Goal: Complete application form: Complete application form

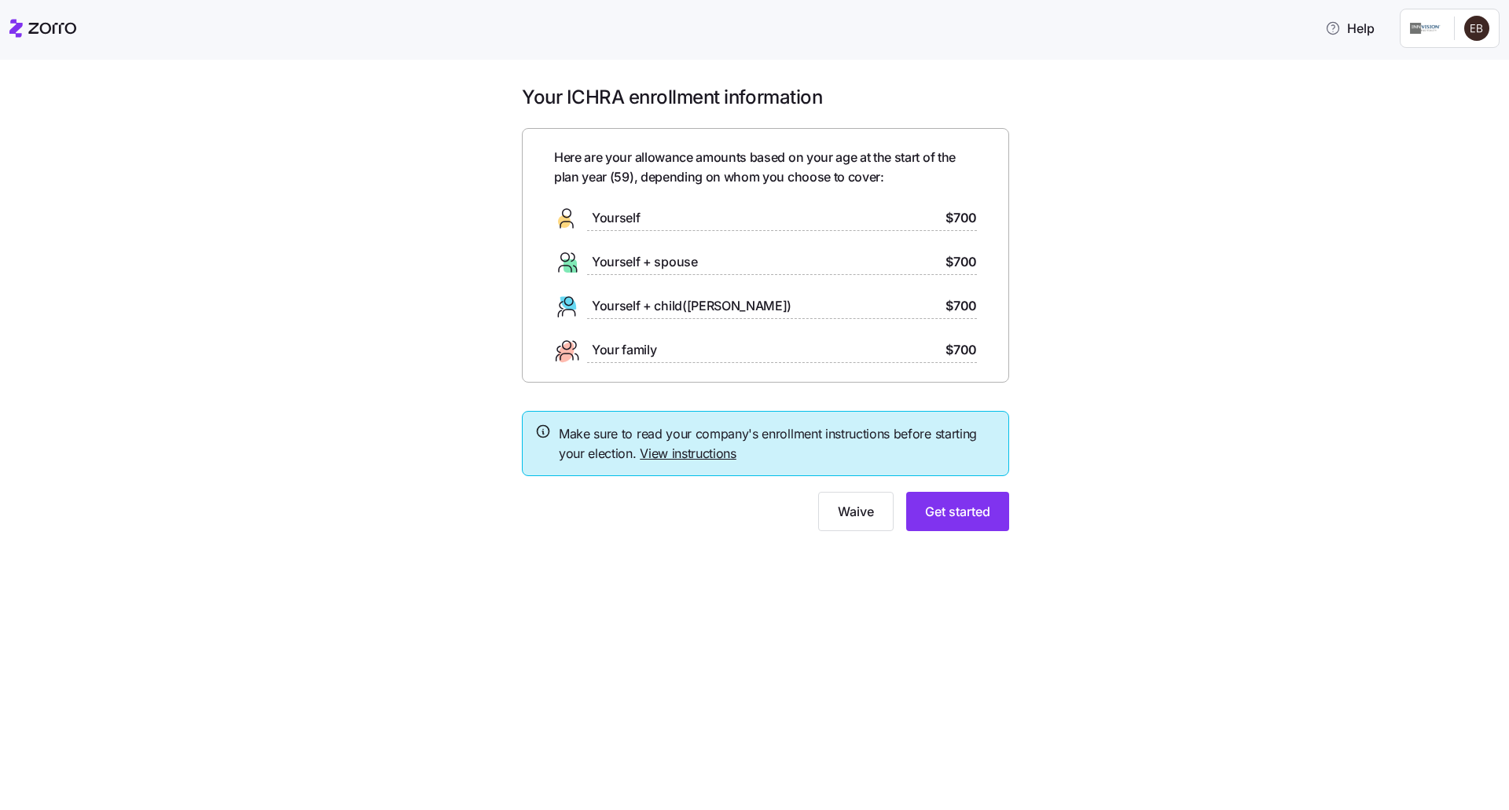
click at [682, 455] on link "View instructions" at bounding box center [688, 454] width 97 height 16
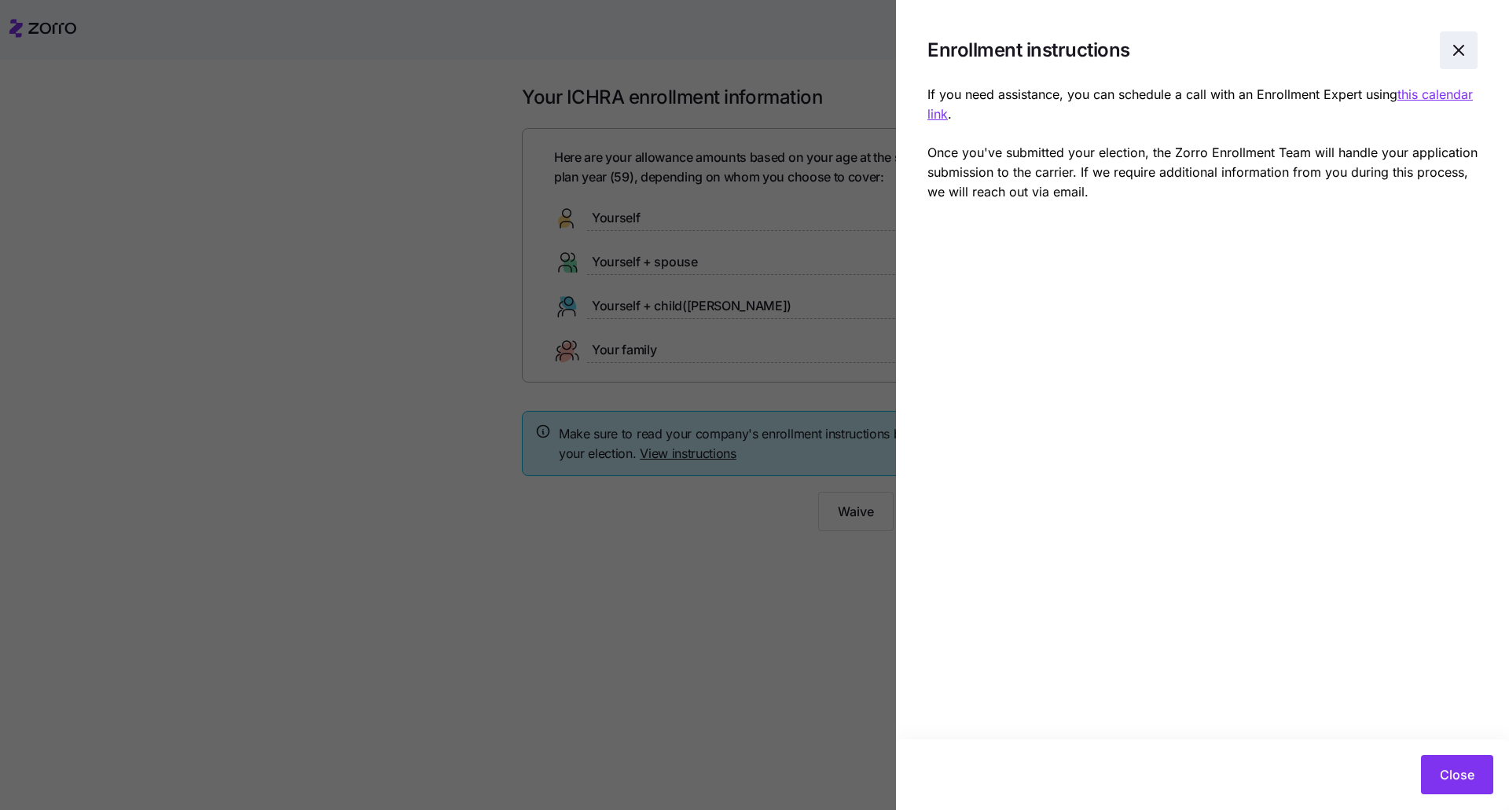
click at [1452, 47] on icon "button" at bounding box center [1458, 50] width 19 height 19
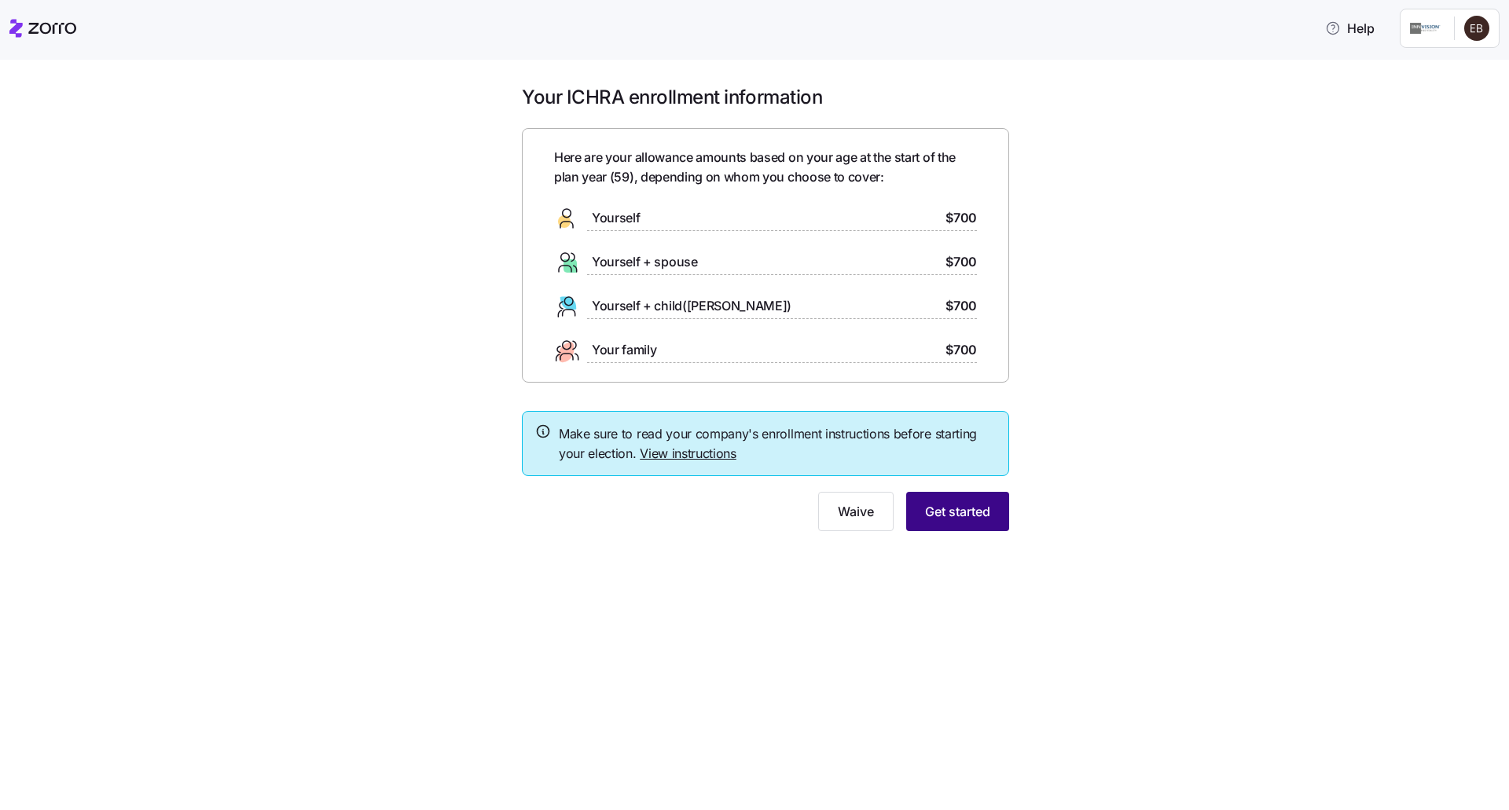
click at [948, 511] on span "Get started" at bounding box center [957, 511] width 65 height 19
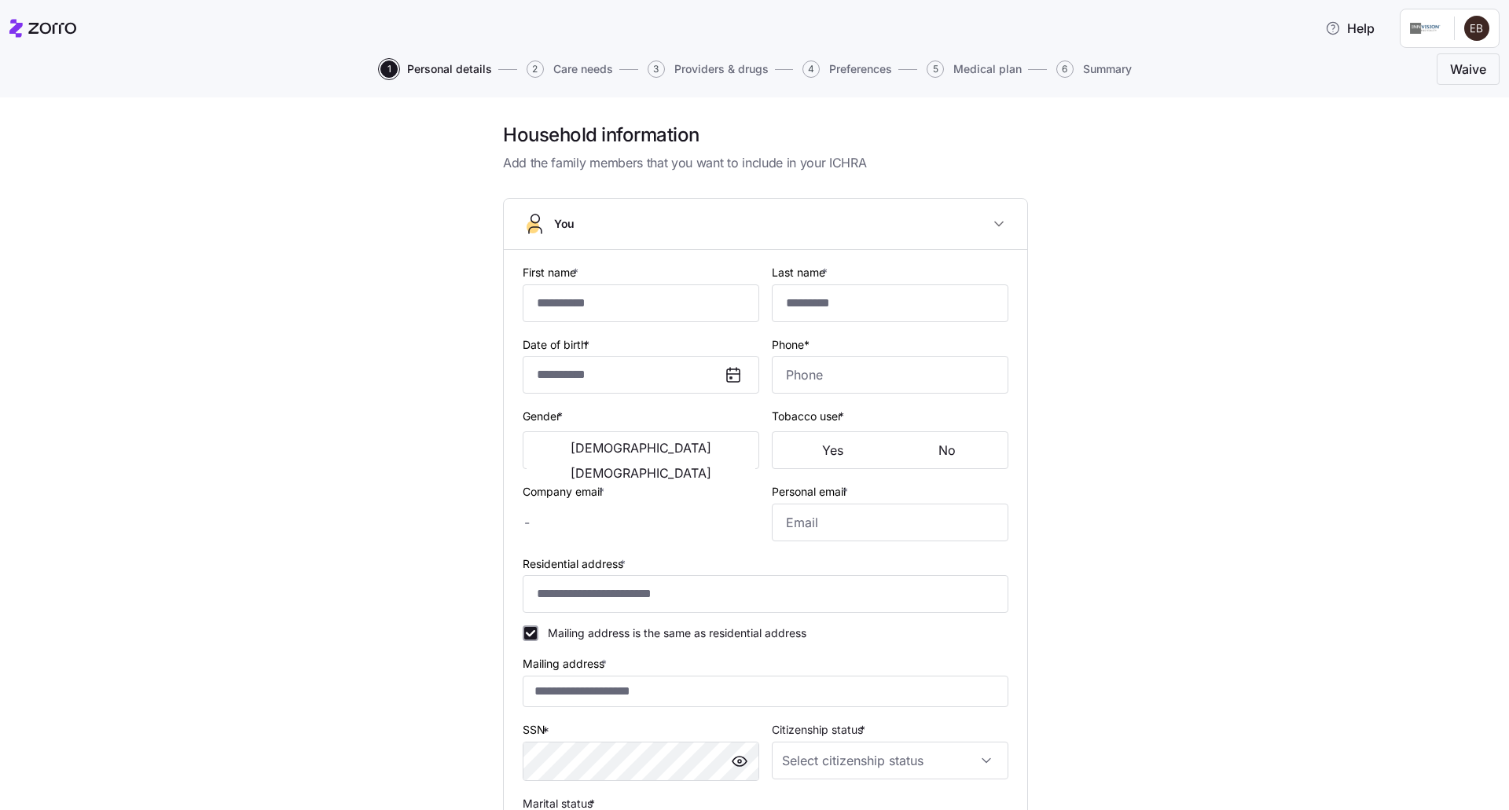
type input "*******"
type input "*********"
type input "[EMAIL_ADDRESS][DOMAIN_NAME]"
type input "**********"
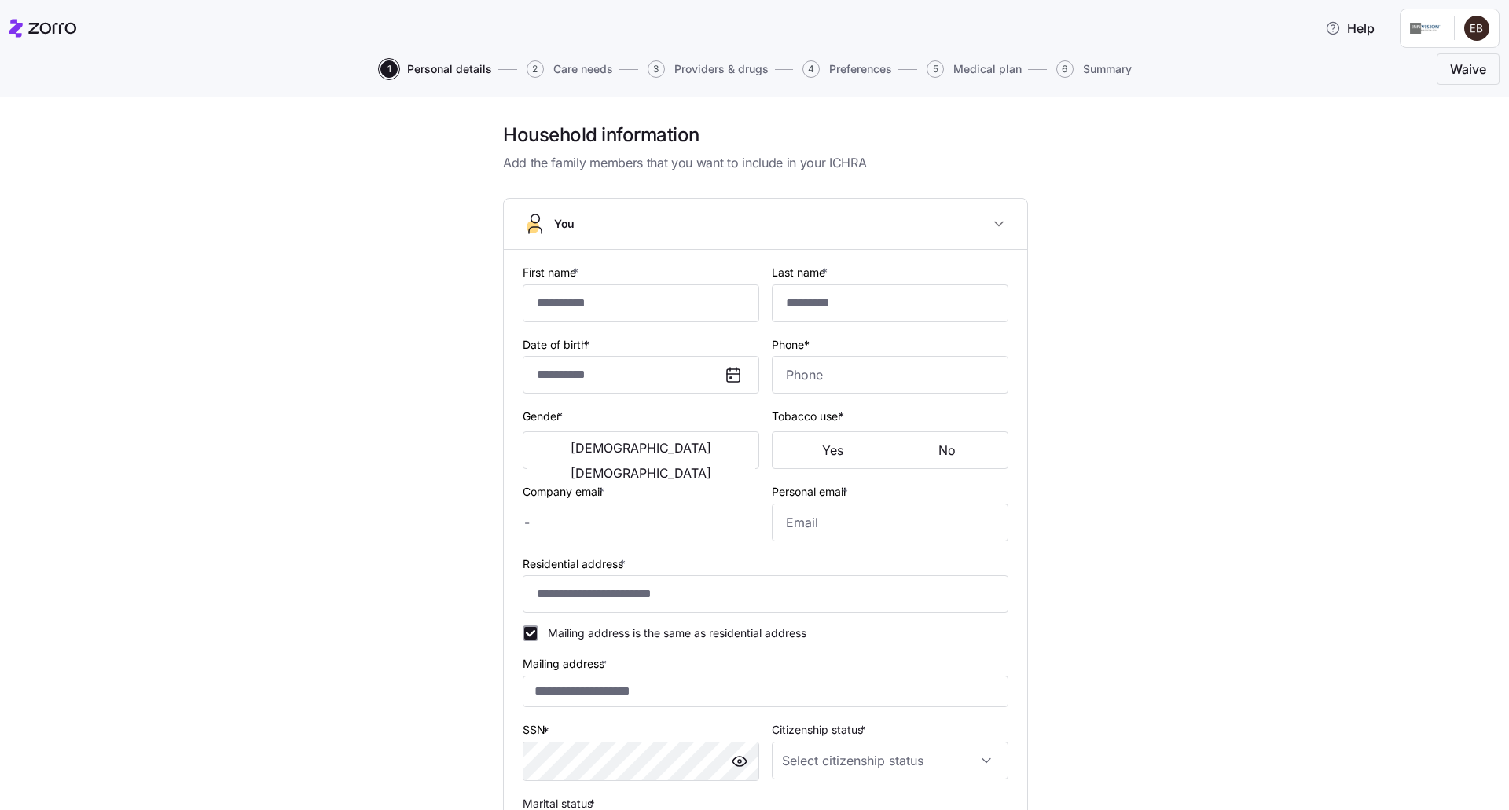
checkbox input "true"
type input "**********"
type input "[PHONE_NUMBER]"
type input "[DEMOGRAPHIC_DATA] citizen"
type input "Single"
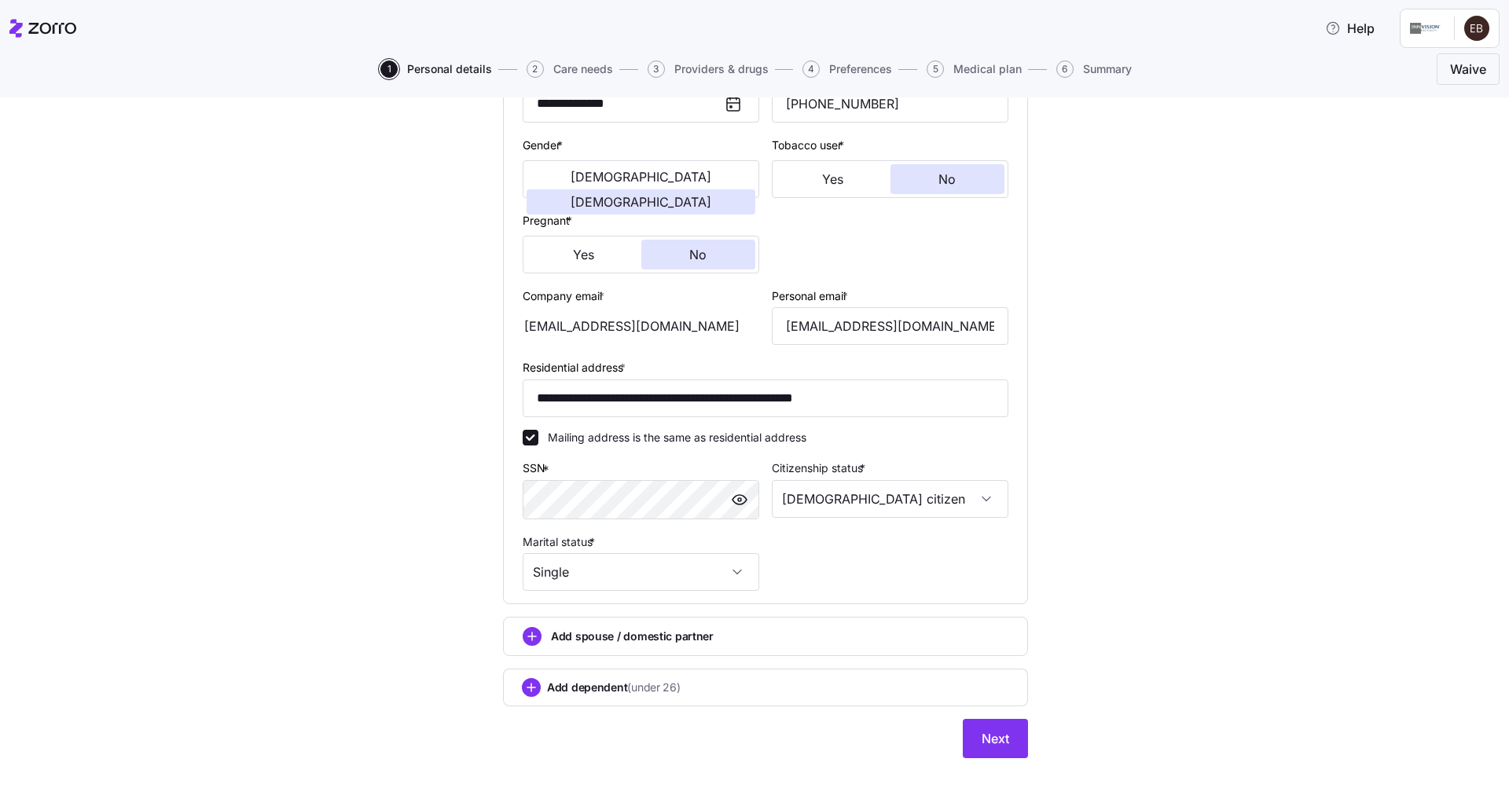
scroll to position [276, 0]
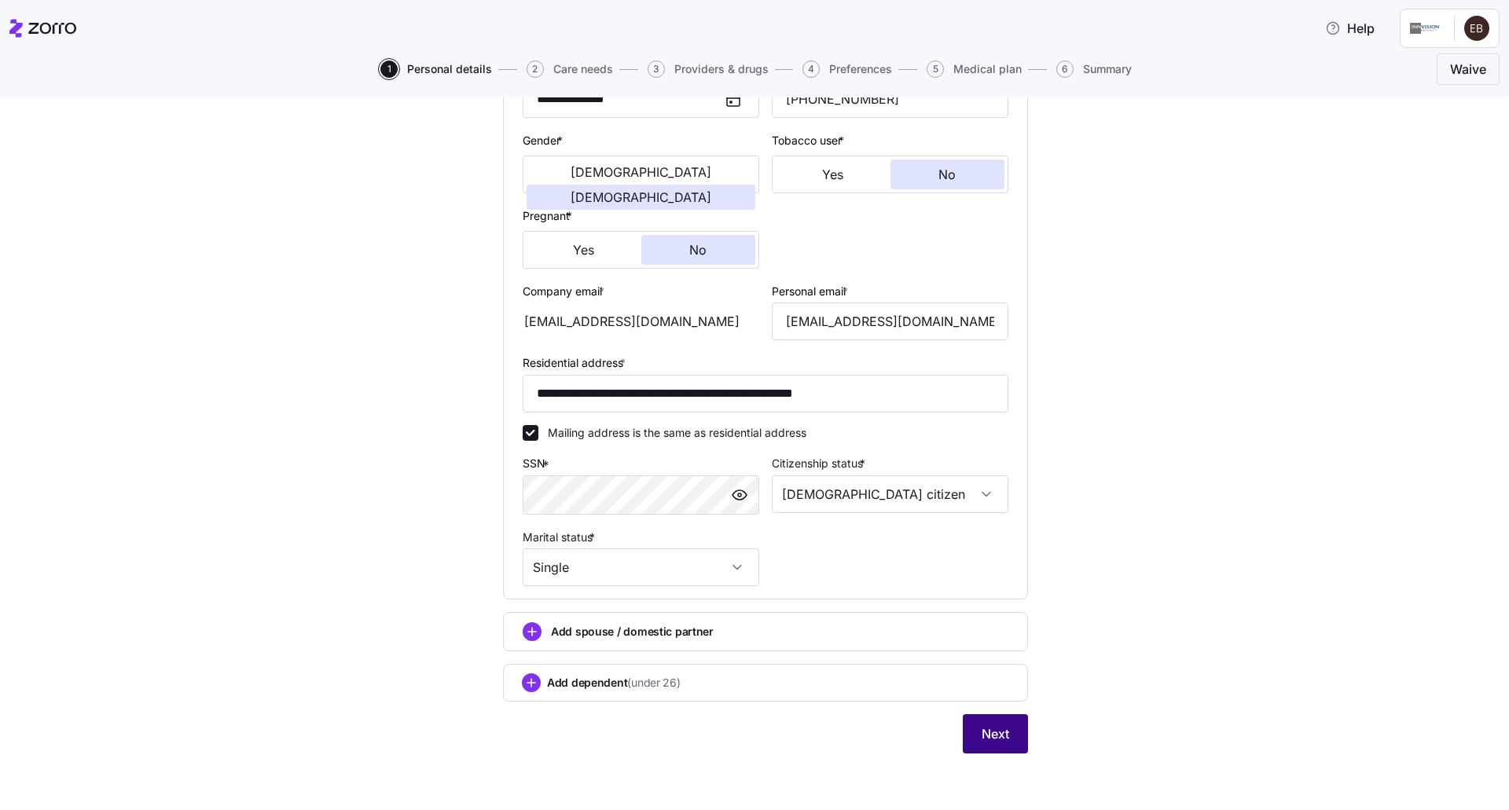
click at [994, 742] on span "Next" at bounding box center [996, 734] width 28 height 19
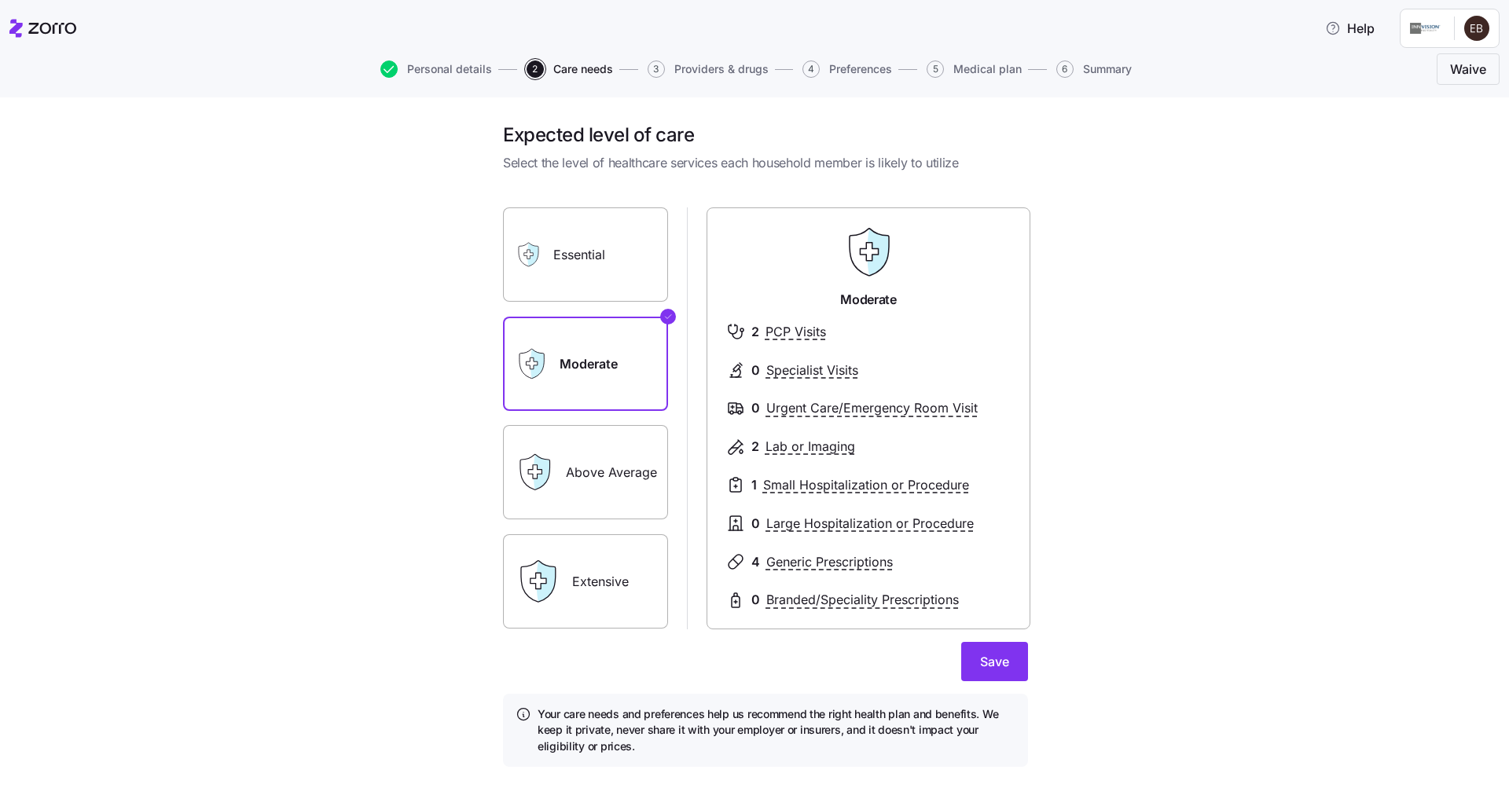
click at [621, 456] on label "Above Average" at bounding box center [585, 472] width 165 height 94
click at [0, 0] on input "Above Average" at bounding box center [0, 0] width 0 height 0
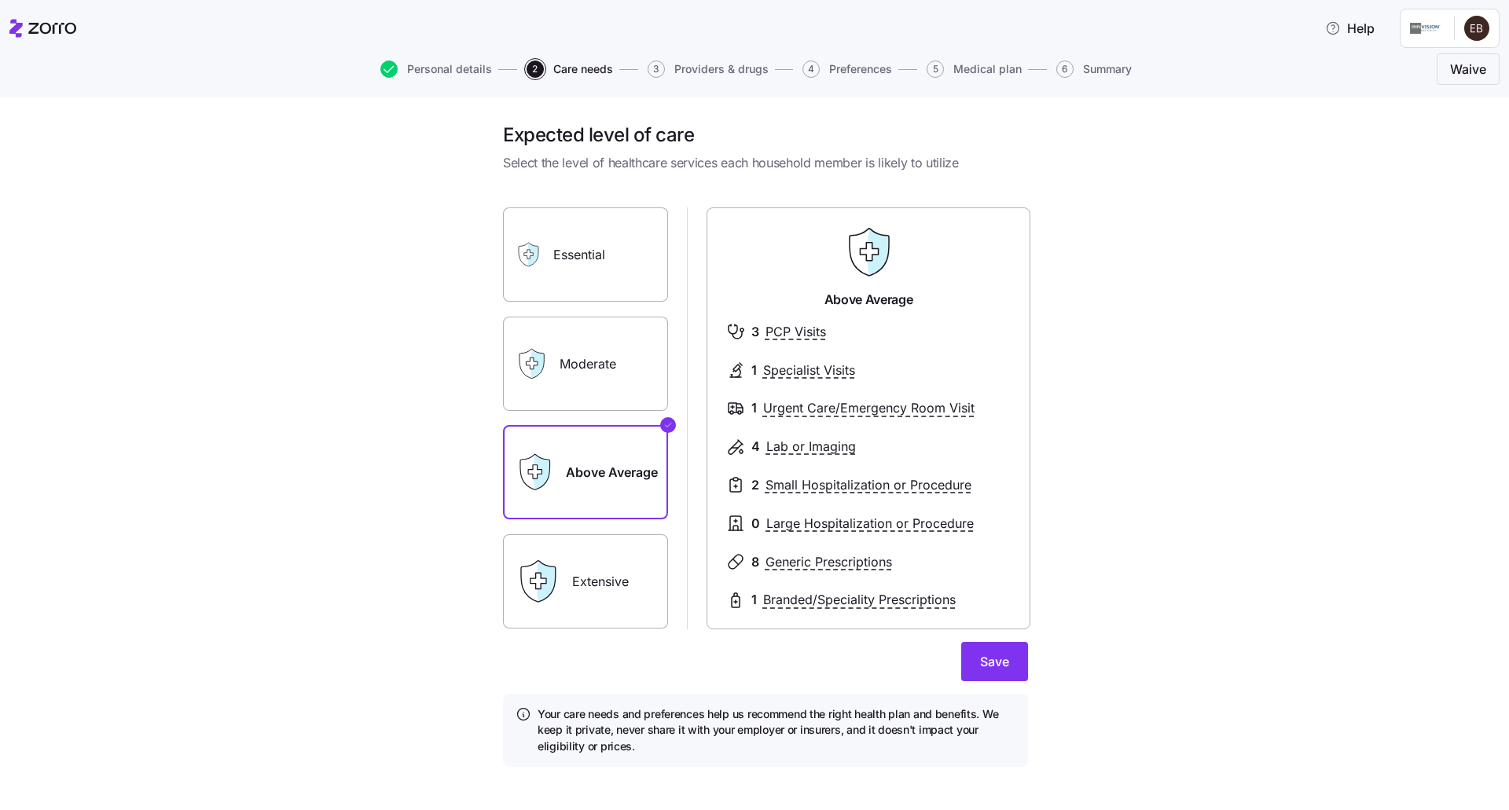
click at [593, 340] on label "Moderate" at bounding box center [585, 364] width 165 height 94
click at [0, 0] on input "Moderate" at bounding box center [0, 0] width 0 height 0
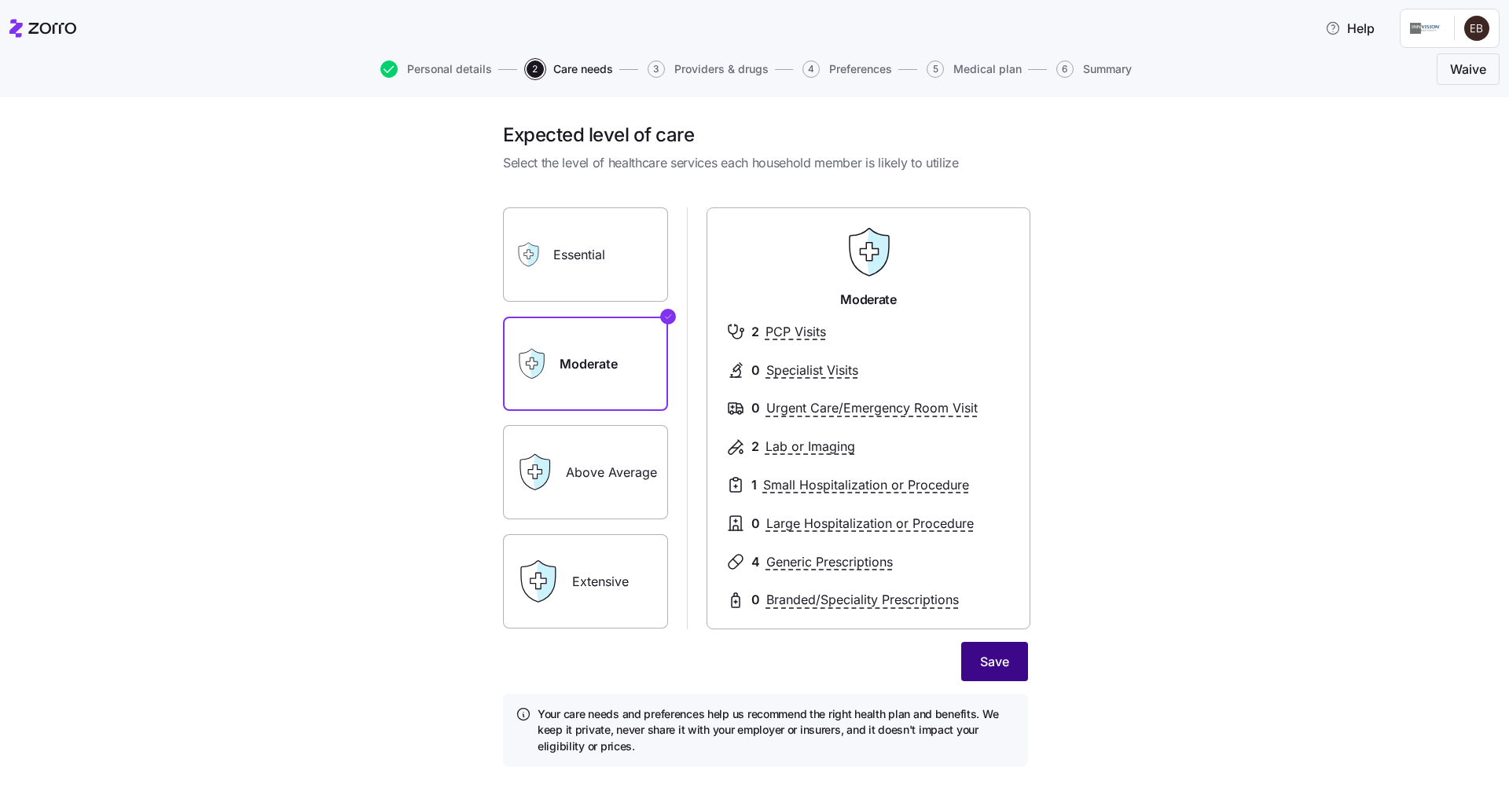
click at [980, 666] on span "Save" at bounding box center [994, 661] width 29 height 19
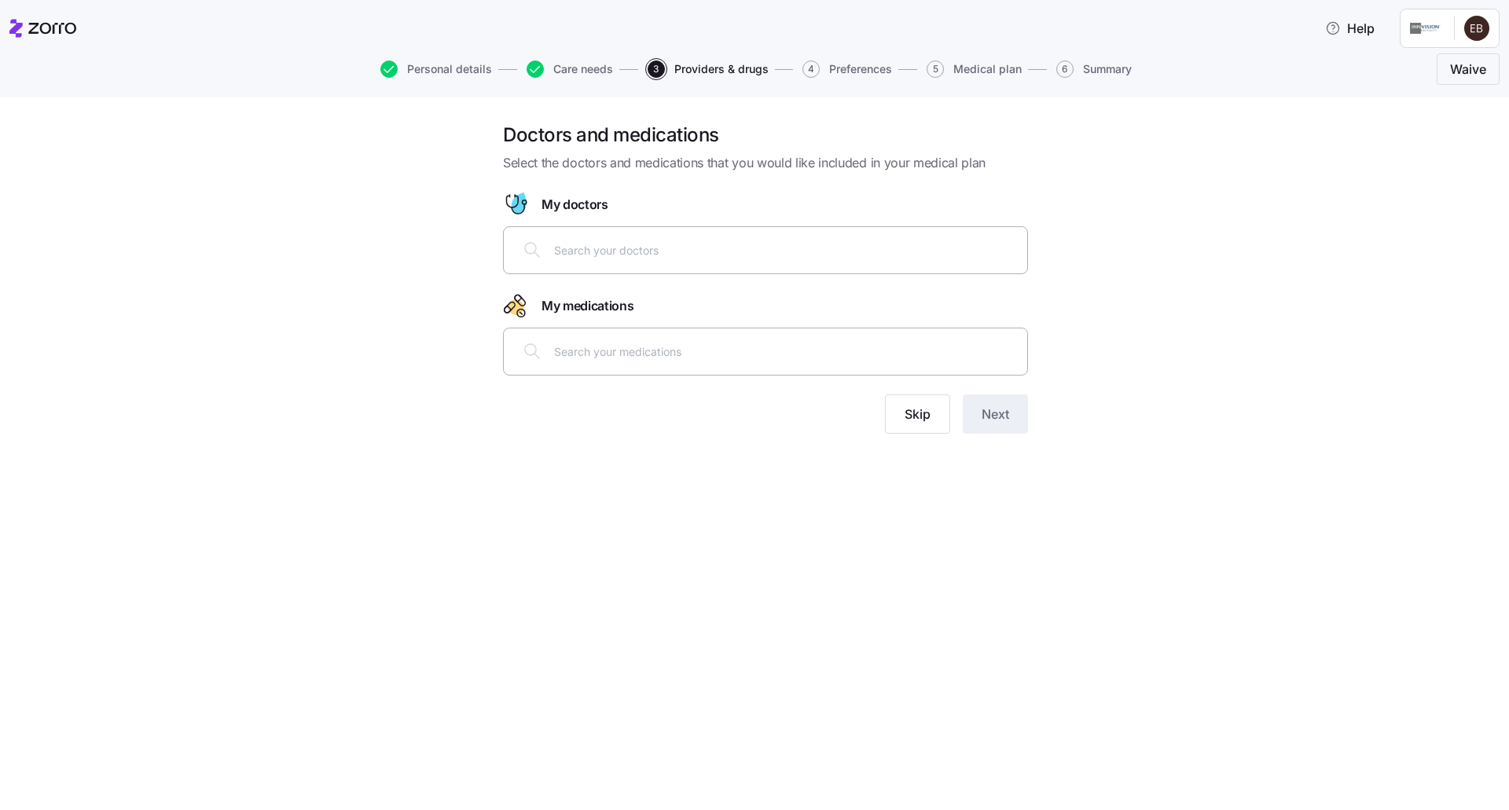
click at [574, 254] on input "text" at bounding box center [786, 249] width 464 height 17
type input "s"
type input "[PERSON_NAME]"
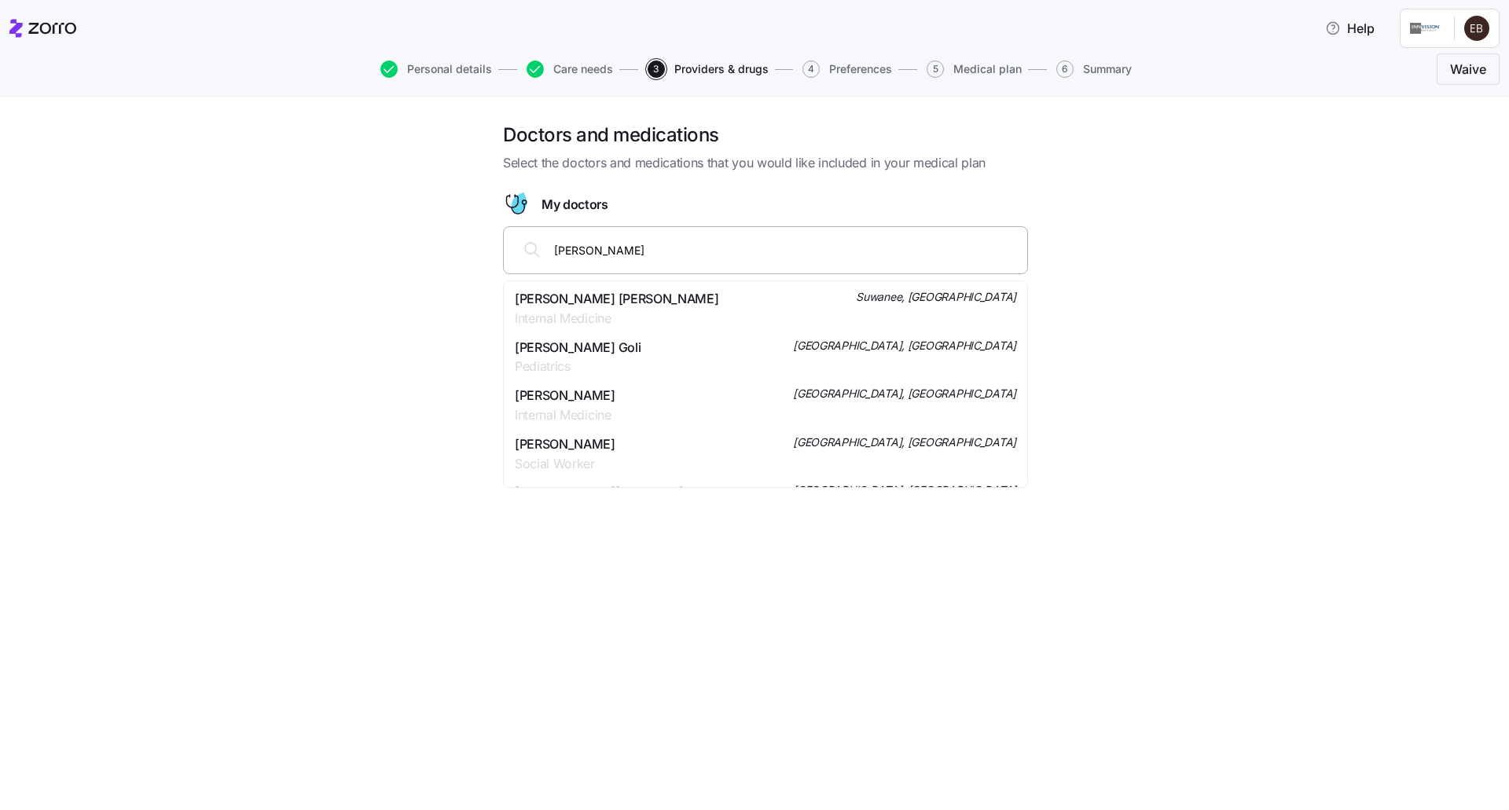
click at [582, 307] on span "[PERSON_NAME] [PERSON_NAME]" at bounding box center [617, 299] width 204 height 20
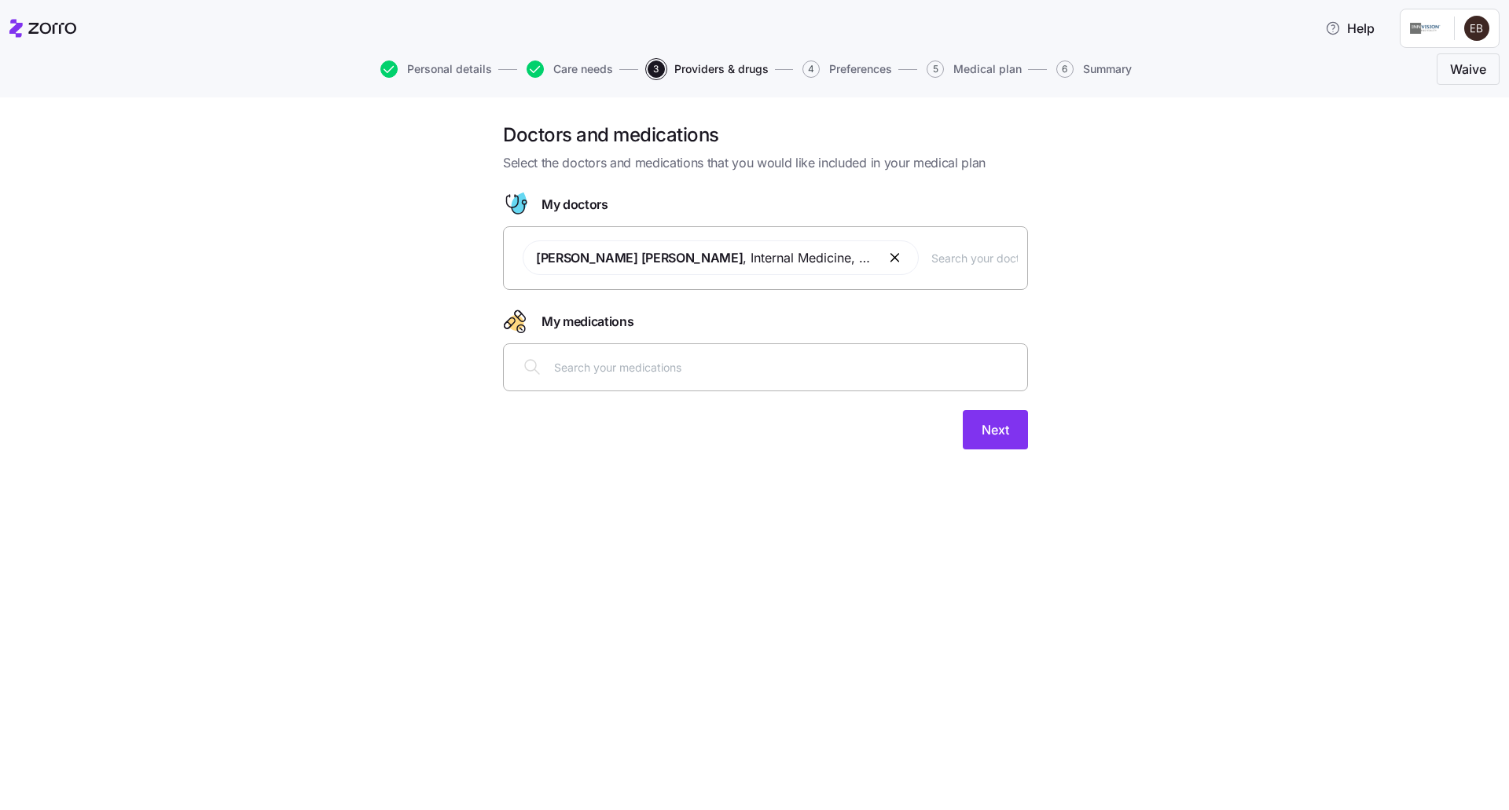
click at [977, 258] on input "text" at bounding box center [974, 257] width 86 height 17
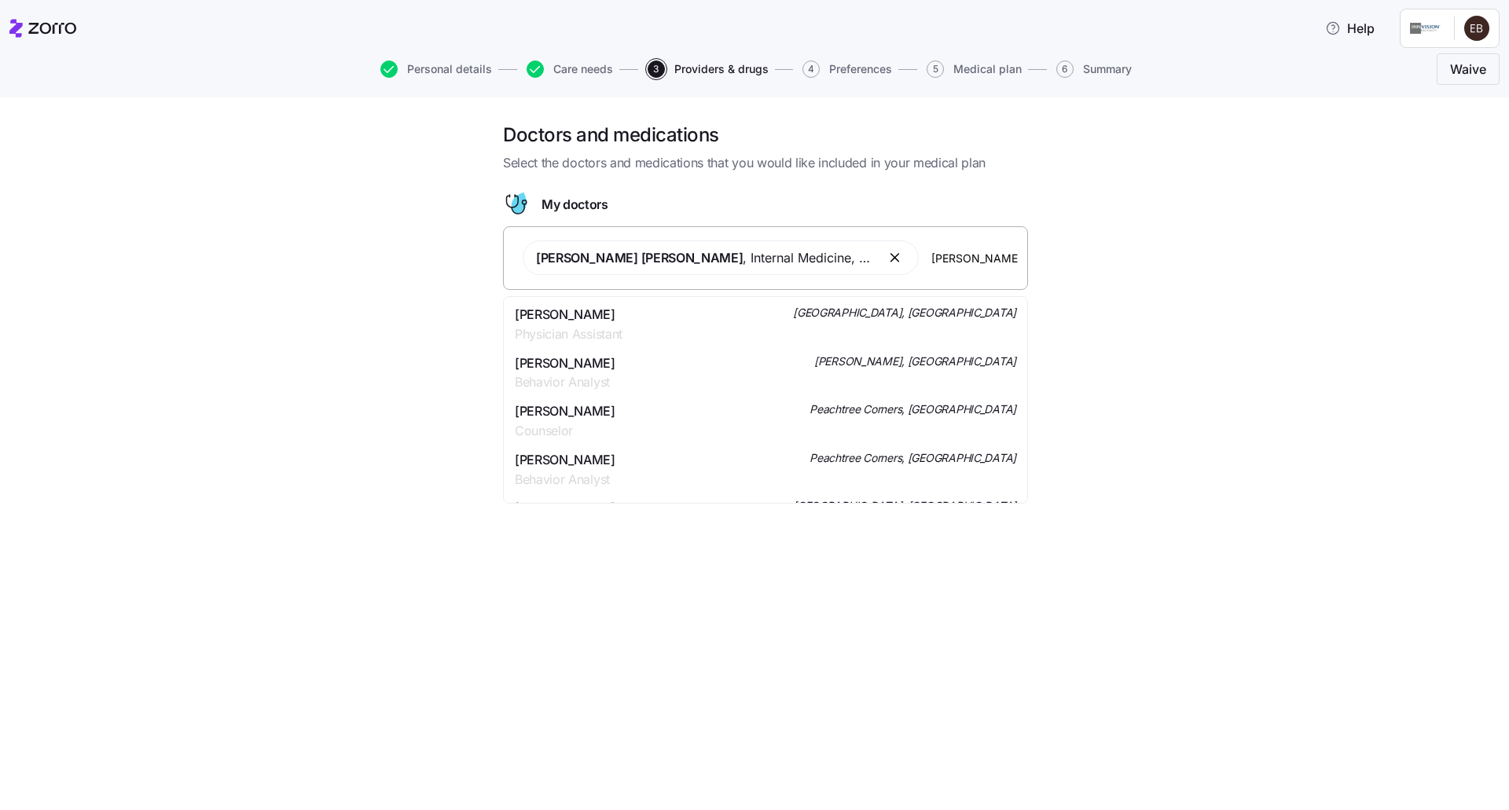
type input "[PERSON_NAME]"
click at [572, 326] on span "Obstetrics & Gynecology" at bounding box center [617, 335] width 204 height 20
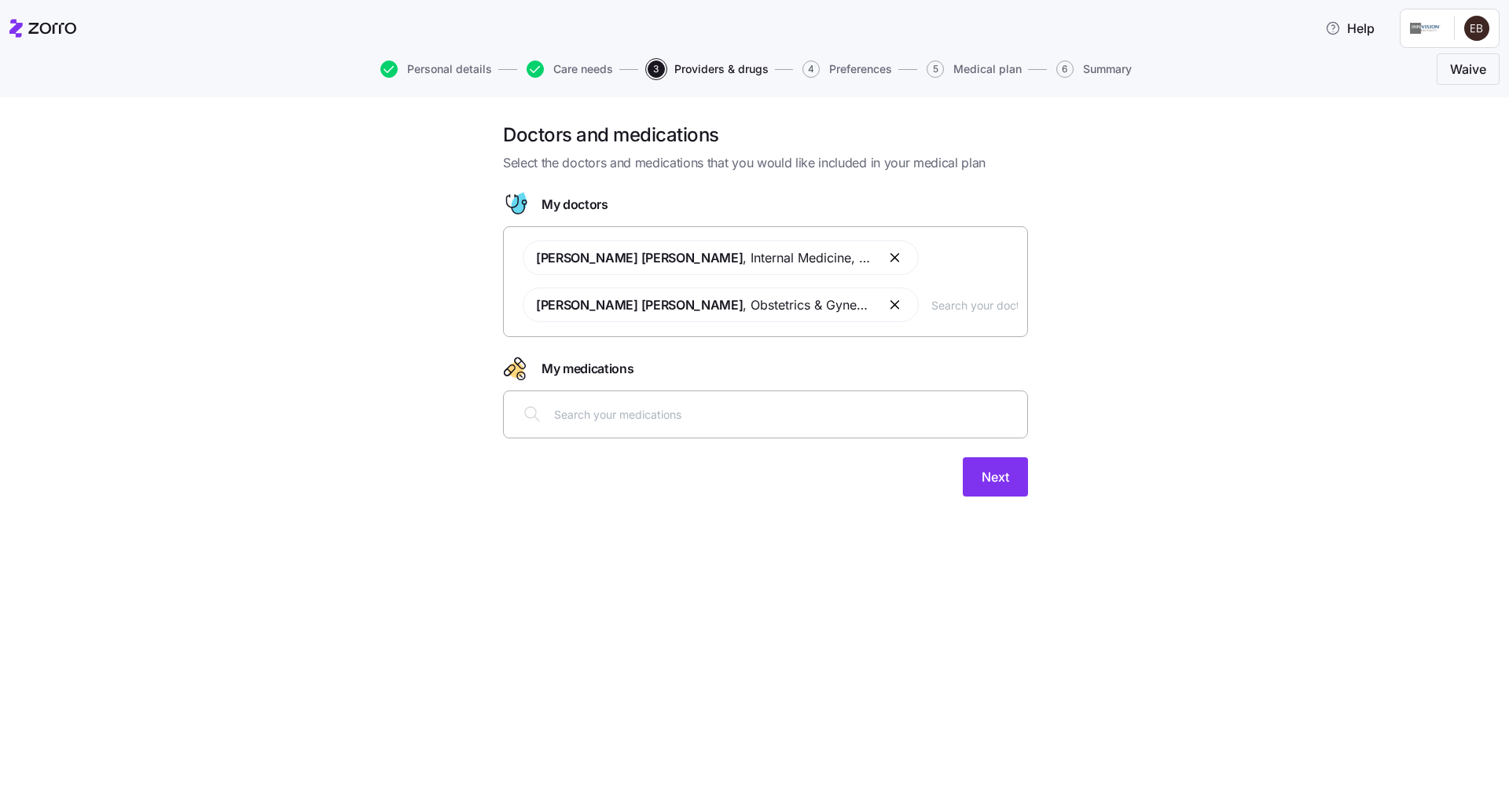
click at [707, 418] on input "text" at bounding box center [786, 414] width 464 height 17
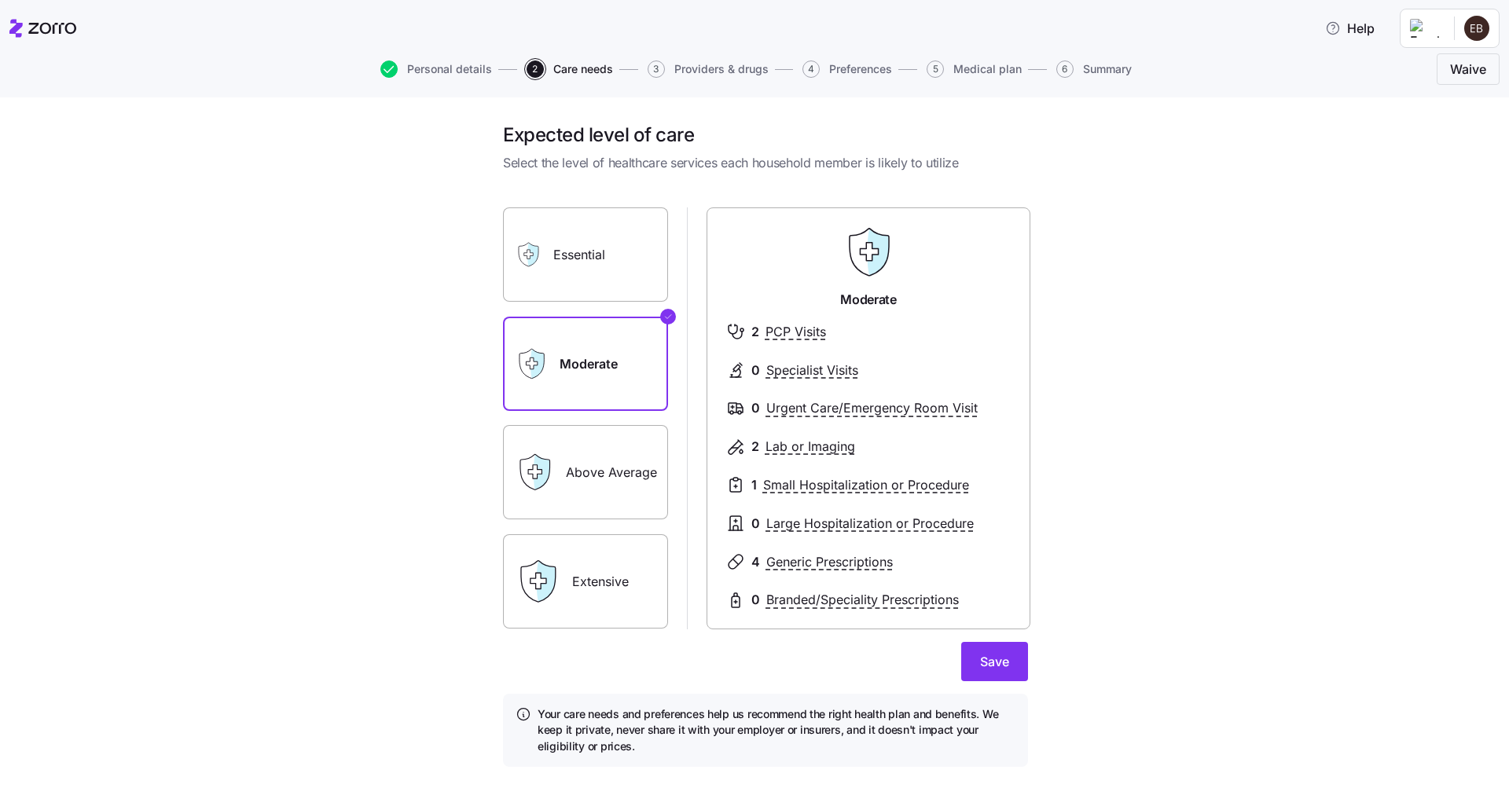
click at [602, 479] on label "Above Average" at bounding box center [585, 472] width 165 height 94
click at [0, 0] on input "Above Average" at bounding box center [0, 0] width 0 height 0
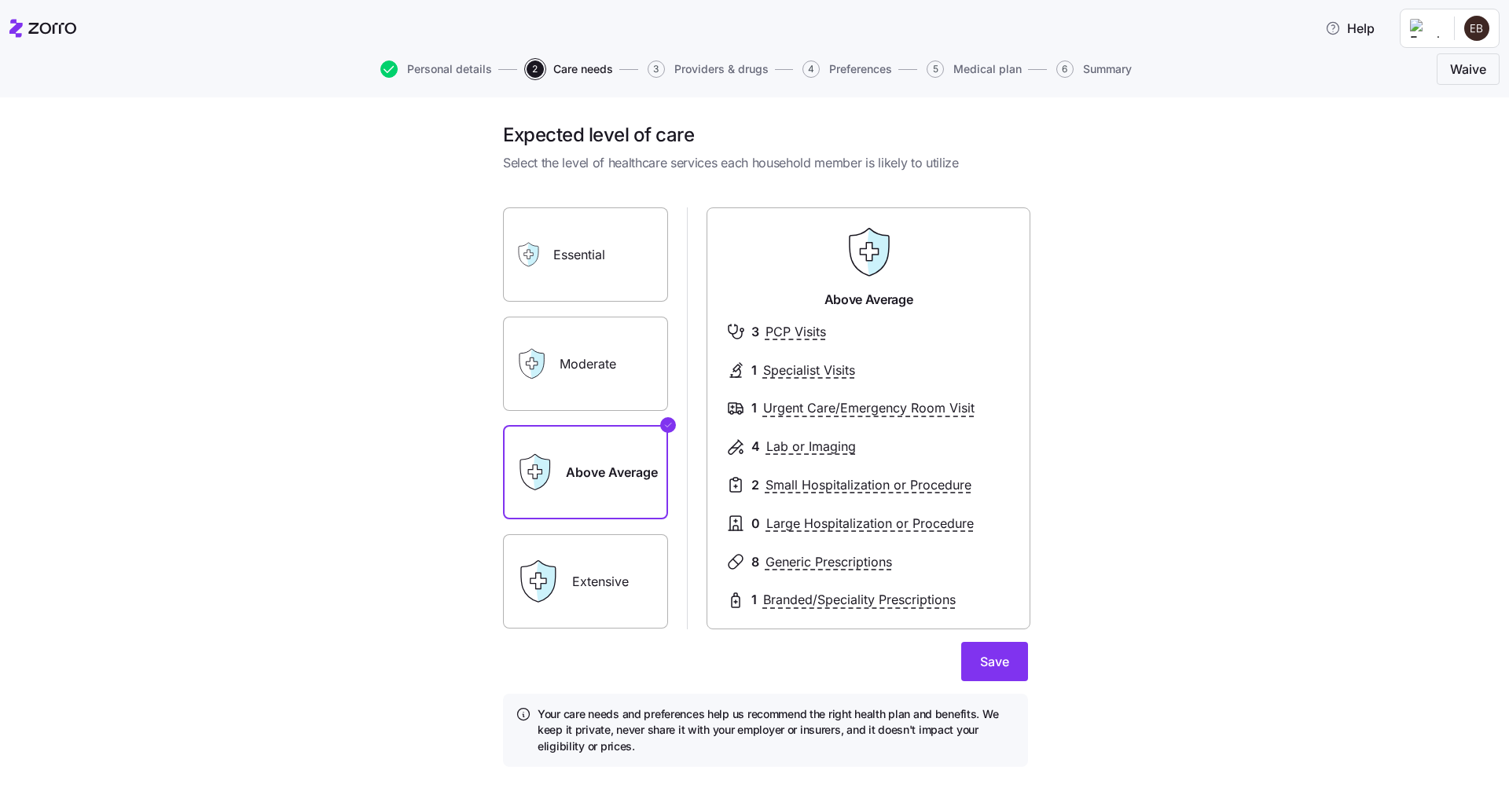
click at [598, 365] on label "Moderate" at bounding box center [585, 364] width 165 height 94
click at [0, 0] on input "Moderate" at bounding box center [0, 0] width 0 height 0
